Goal: Navigation & Orientation: Find specific page/section

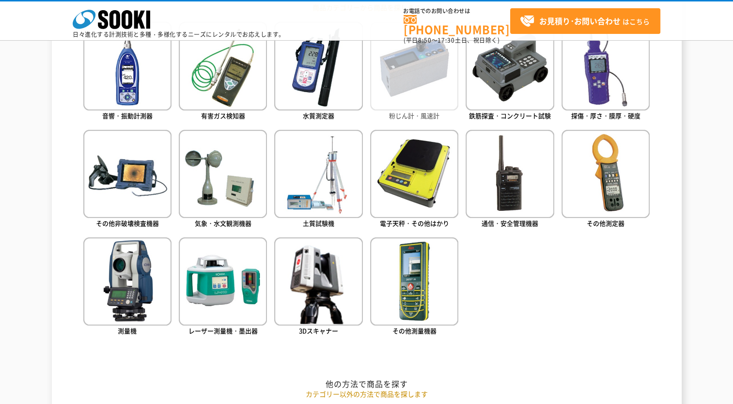
scroll to position [485, 0]
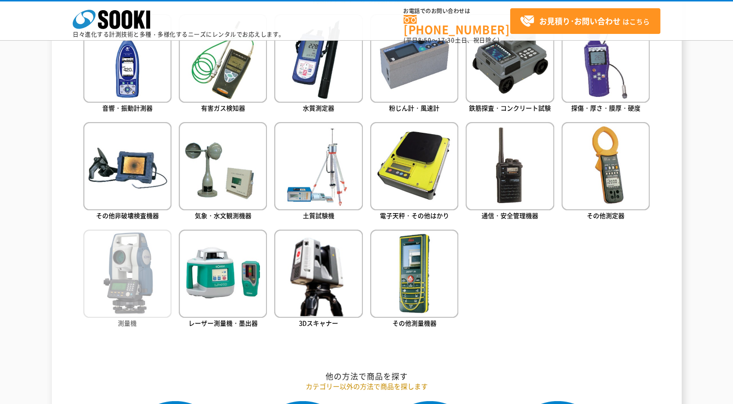
click at [120, 296] on img at bounding box center [127, 274] width 88 height 88
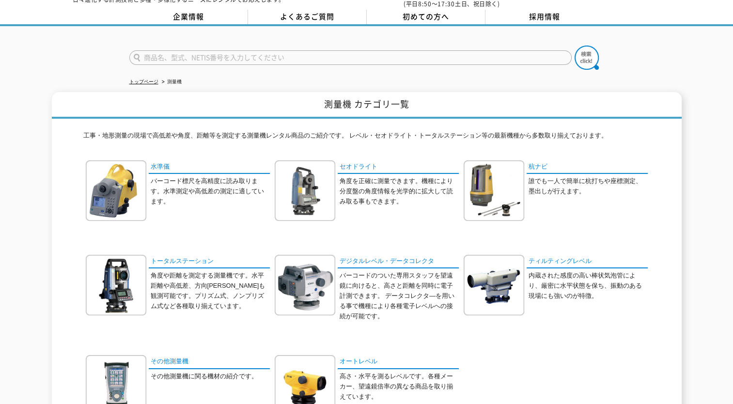
scroll to position [85, 0]
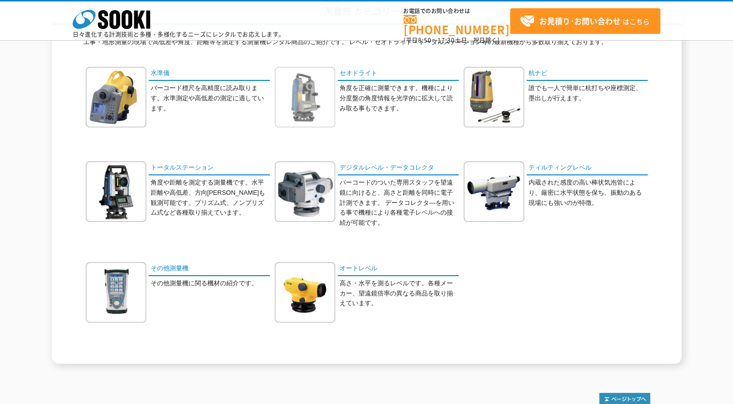
click at [325, 106] on img at bounding box center [305, 97] width 61 height 61
